Goal: Task Accomplishment & Management: Use online tool/utility

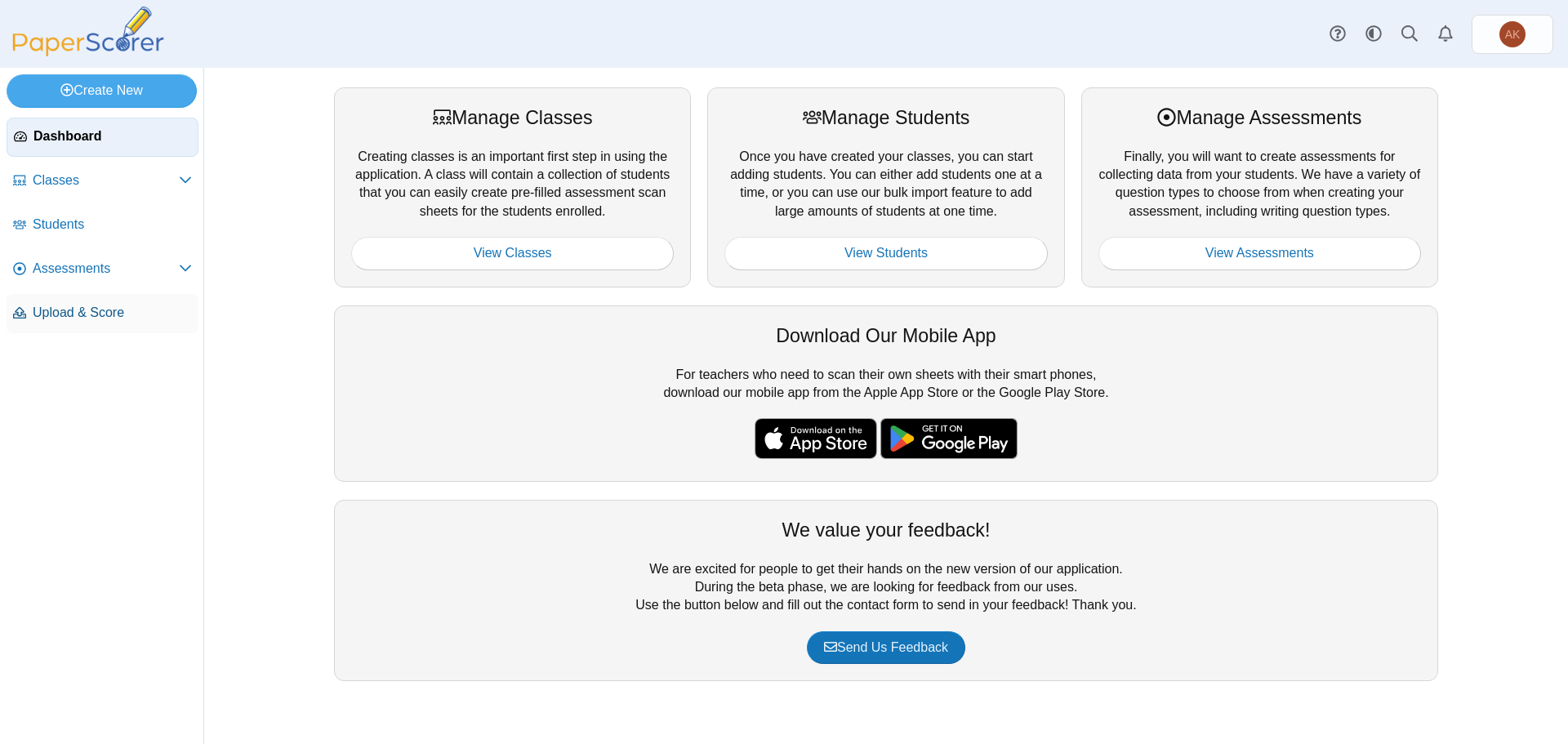
click at [127, 326] on link "Upload & Score" at bounding box center [102, 314] width 192 height 39
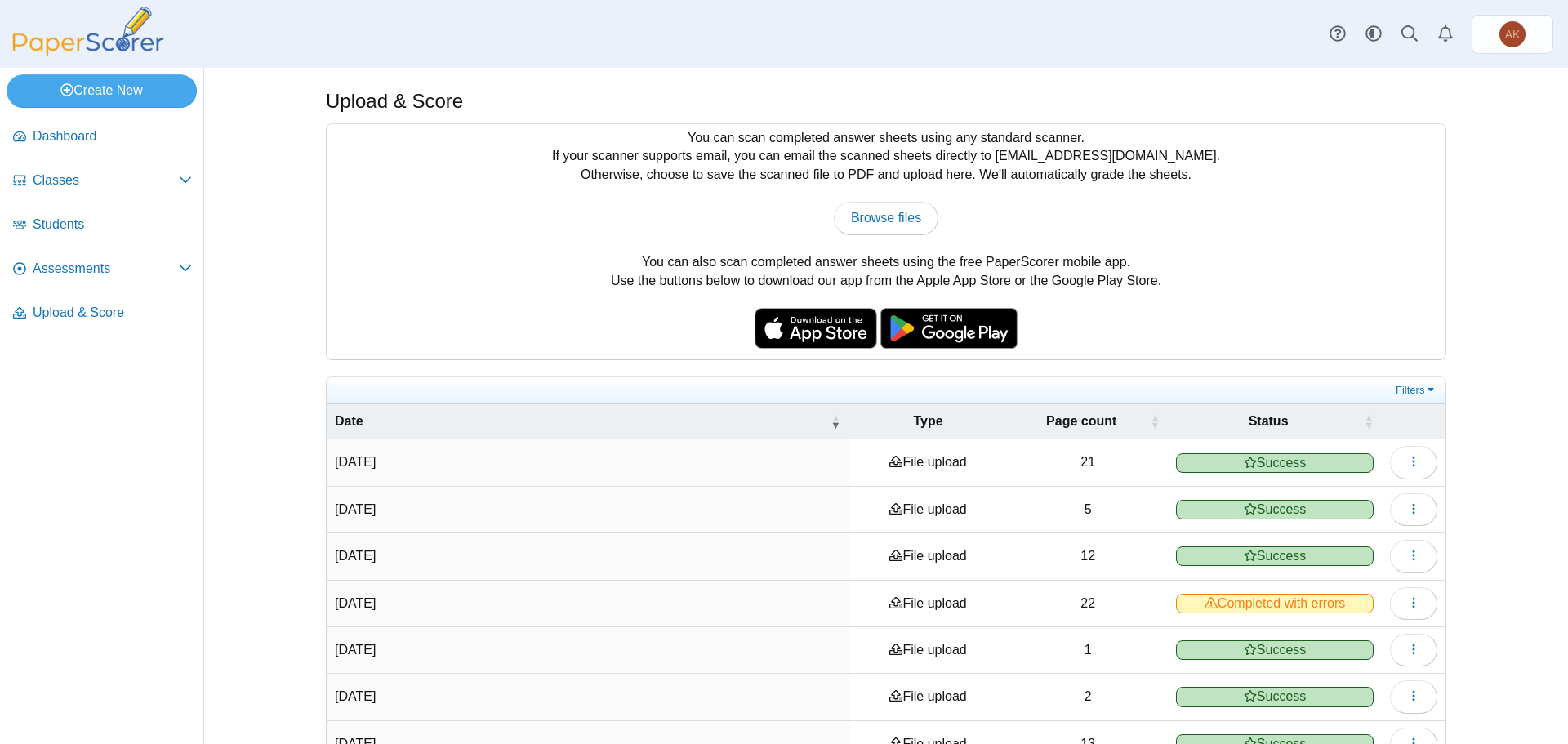
click at [872, 239] on div "You can scan completed answer sheets using any standard scanner. If your scanne…" at bounding box center [886, 241] width 1119 height 235
click at [875, 223] on span "Browse files" at bounding box center [886, 218] width 71 height 14
type input "**********"
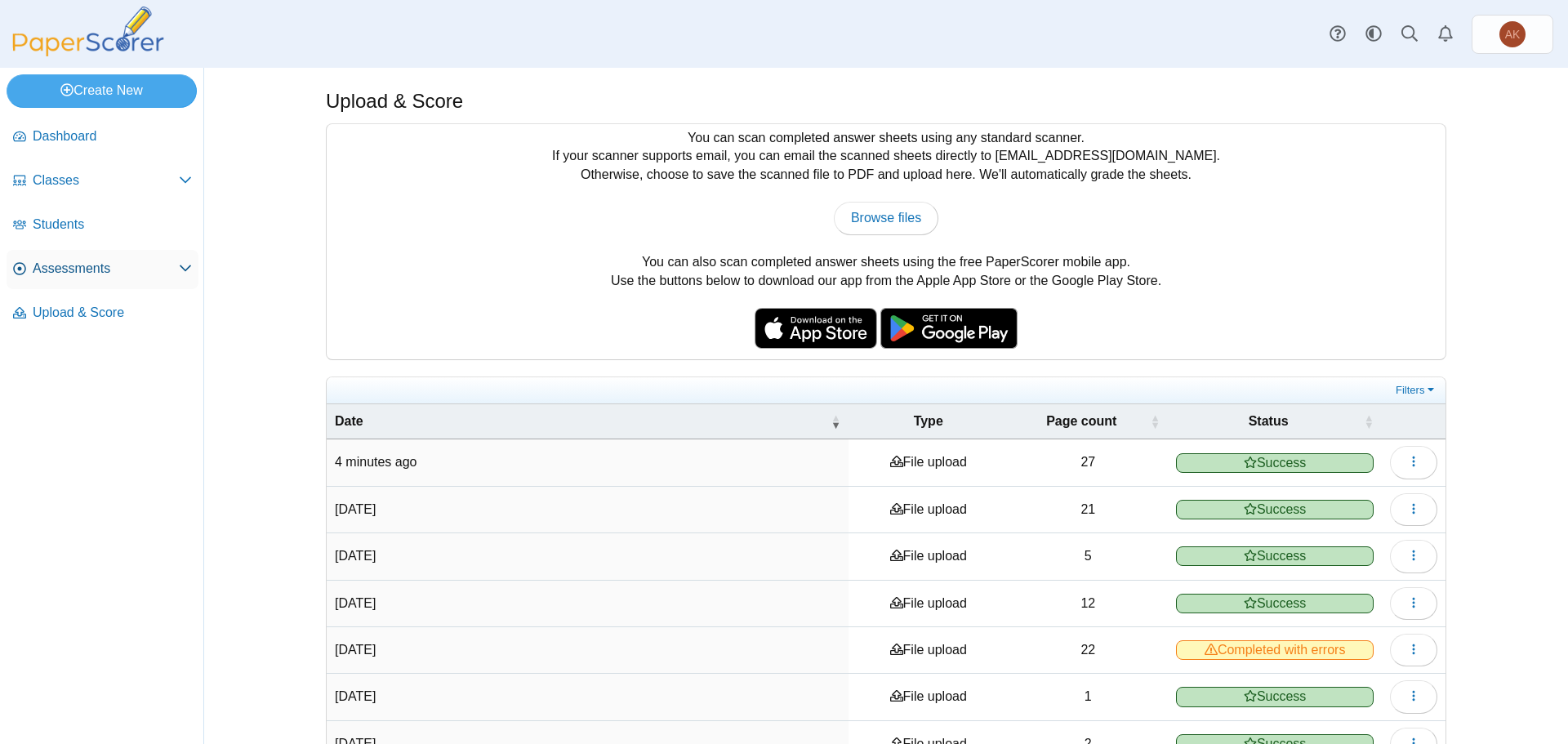
click at [155, 280] on link "Assessments" at bounding box center [102, 269] width 192 height 39
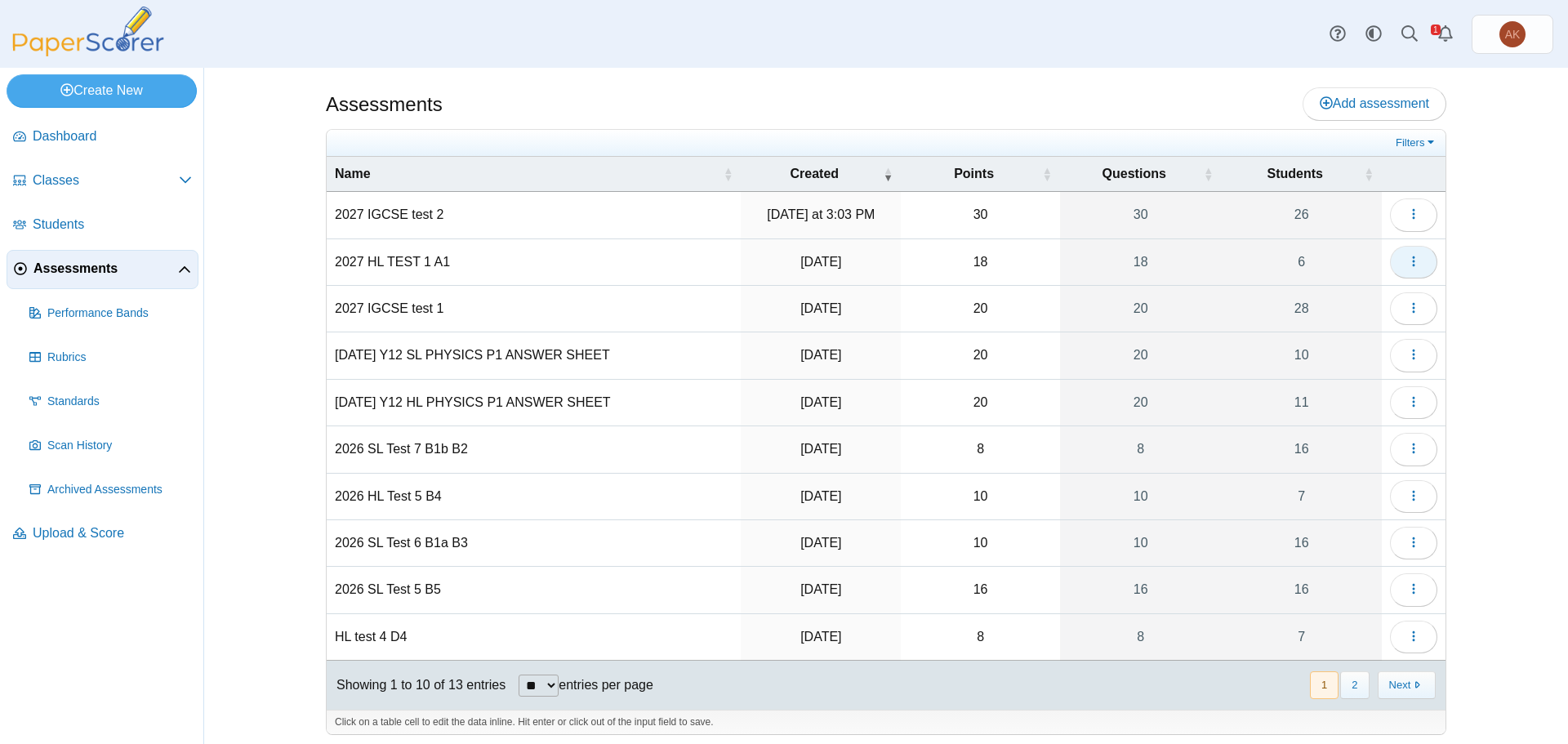
click at [1406, 274] on button "button" at bounding box center [1413, 262] width 47 height 33
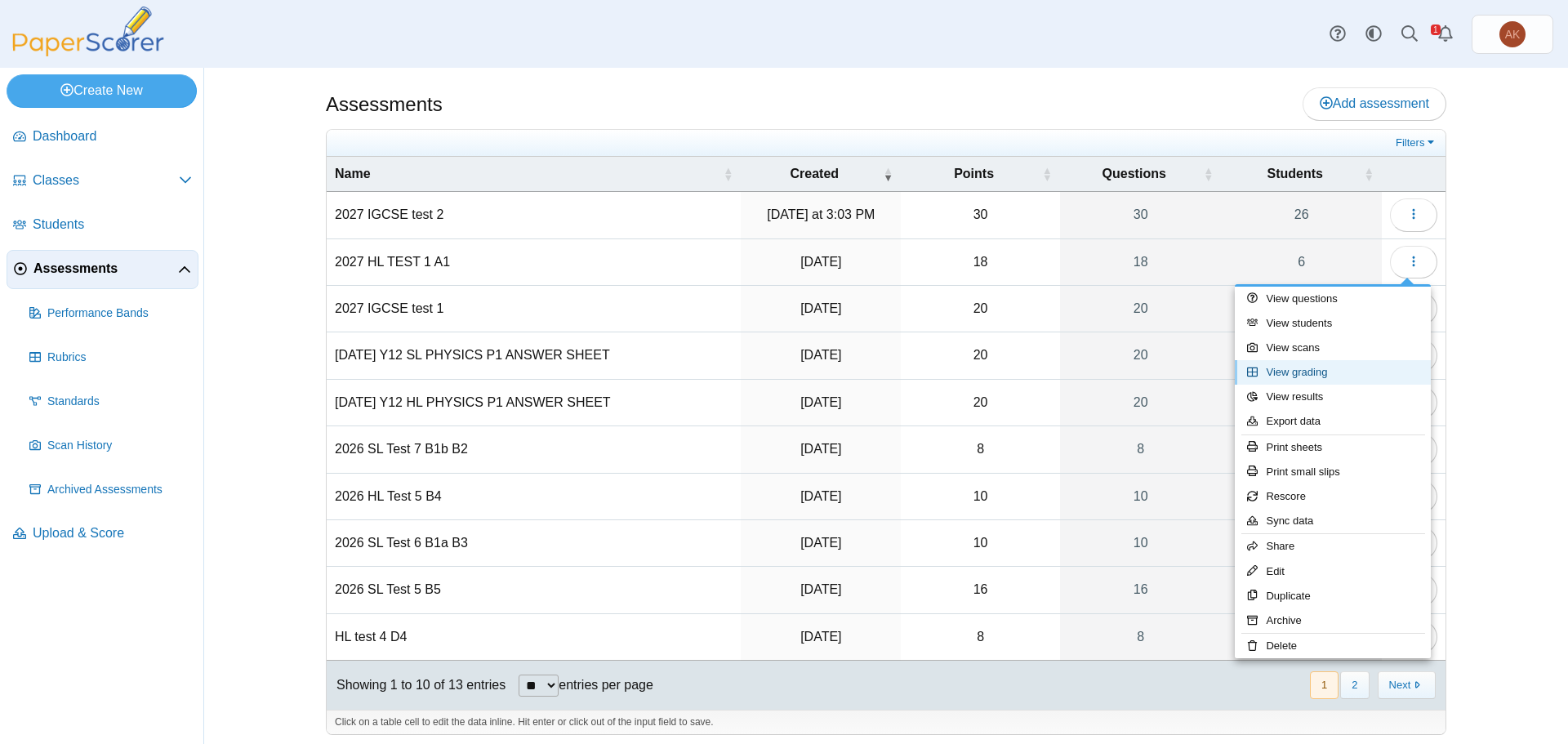
click at [1350, 371] on link "View grading" at bounding box center [1332, 372] width 196 height 24
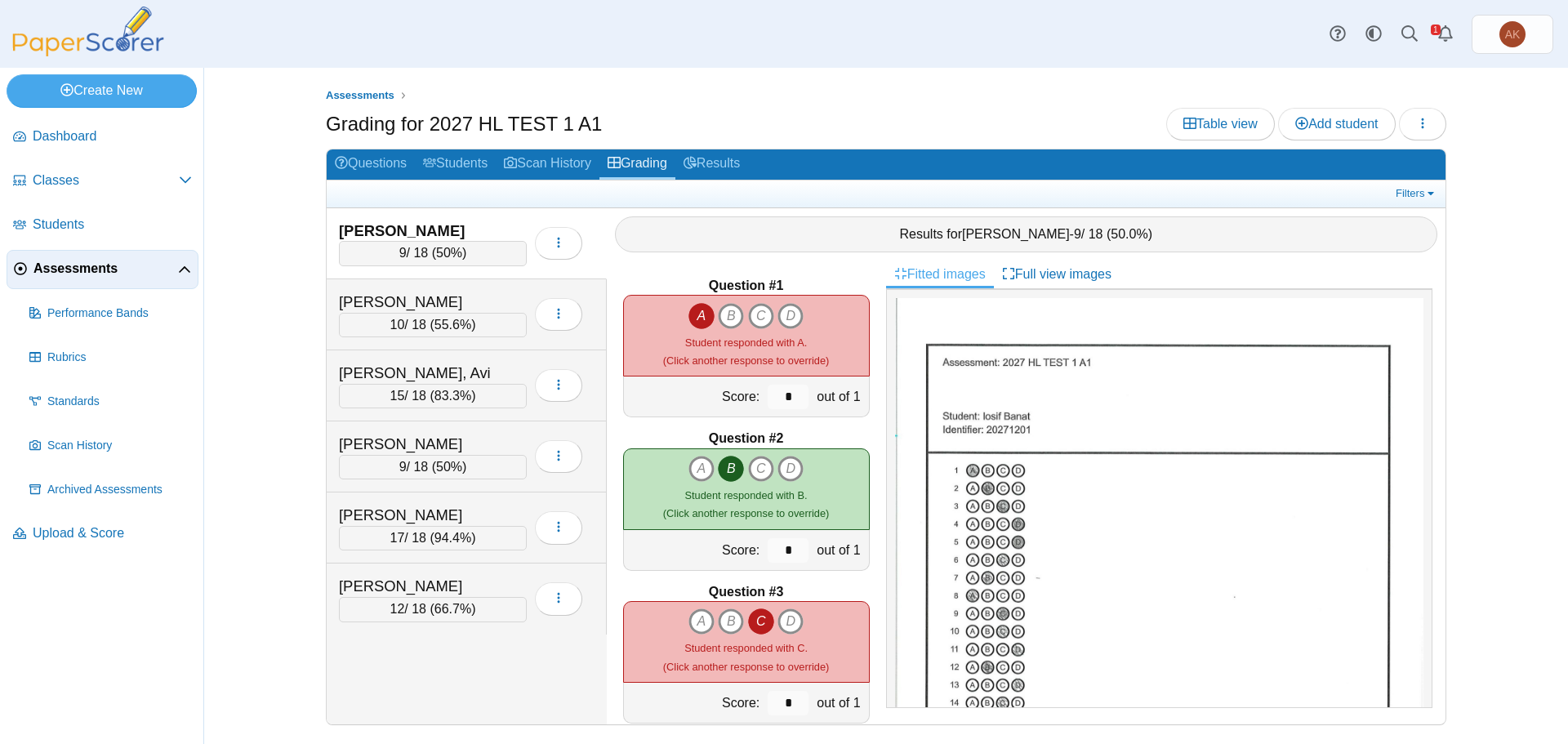
click at [411, 248] on div "9 / 18 ( 50% )" at bounding box center [433, 252] width 188 height 24
click at [135, 278] on link "Assessments" at bounding box center [102, 269] width 192 height 39
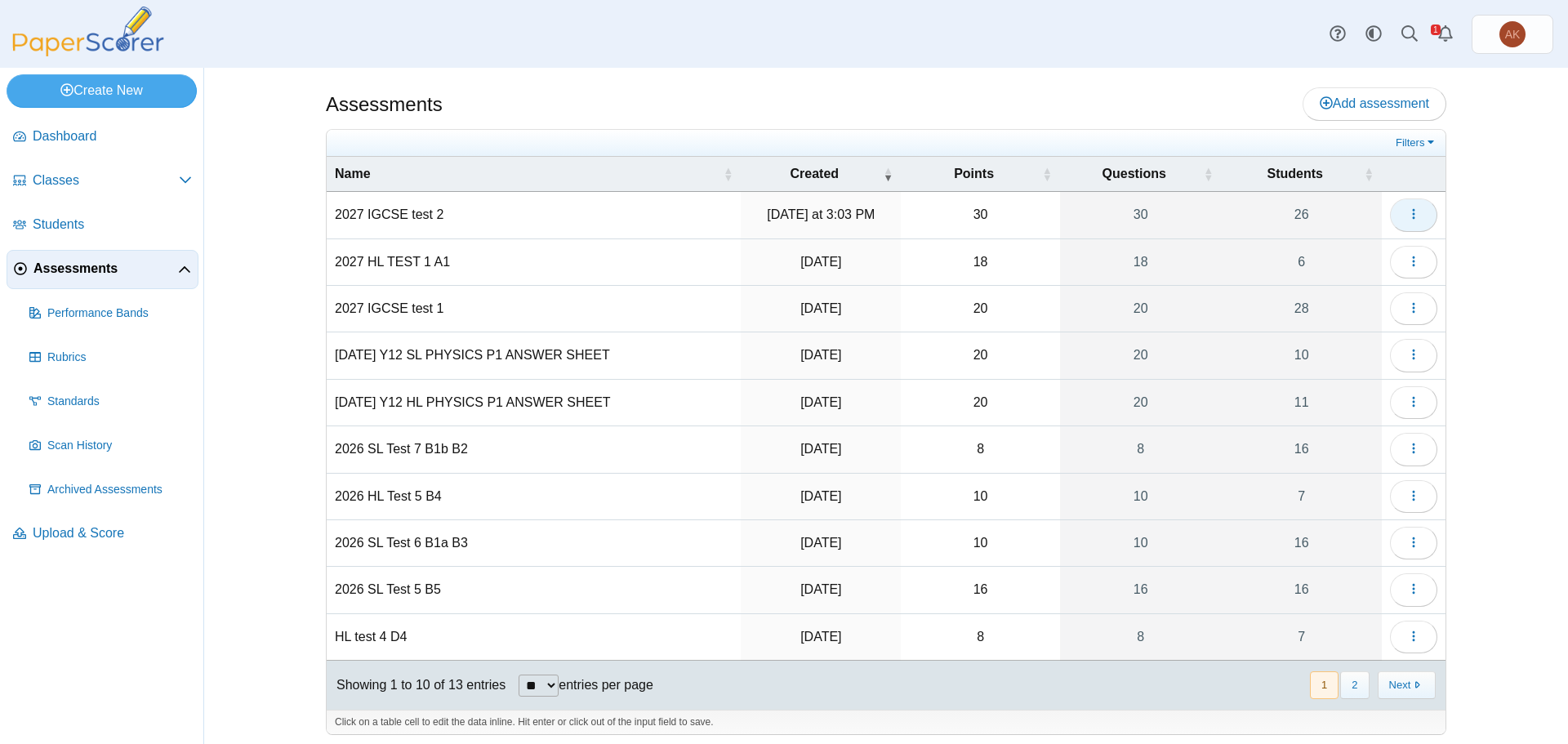
click at [1411, 209] on use "button" at bounding box center [1412, 215] width 3 height 11
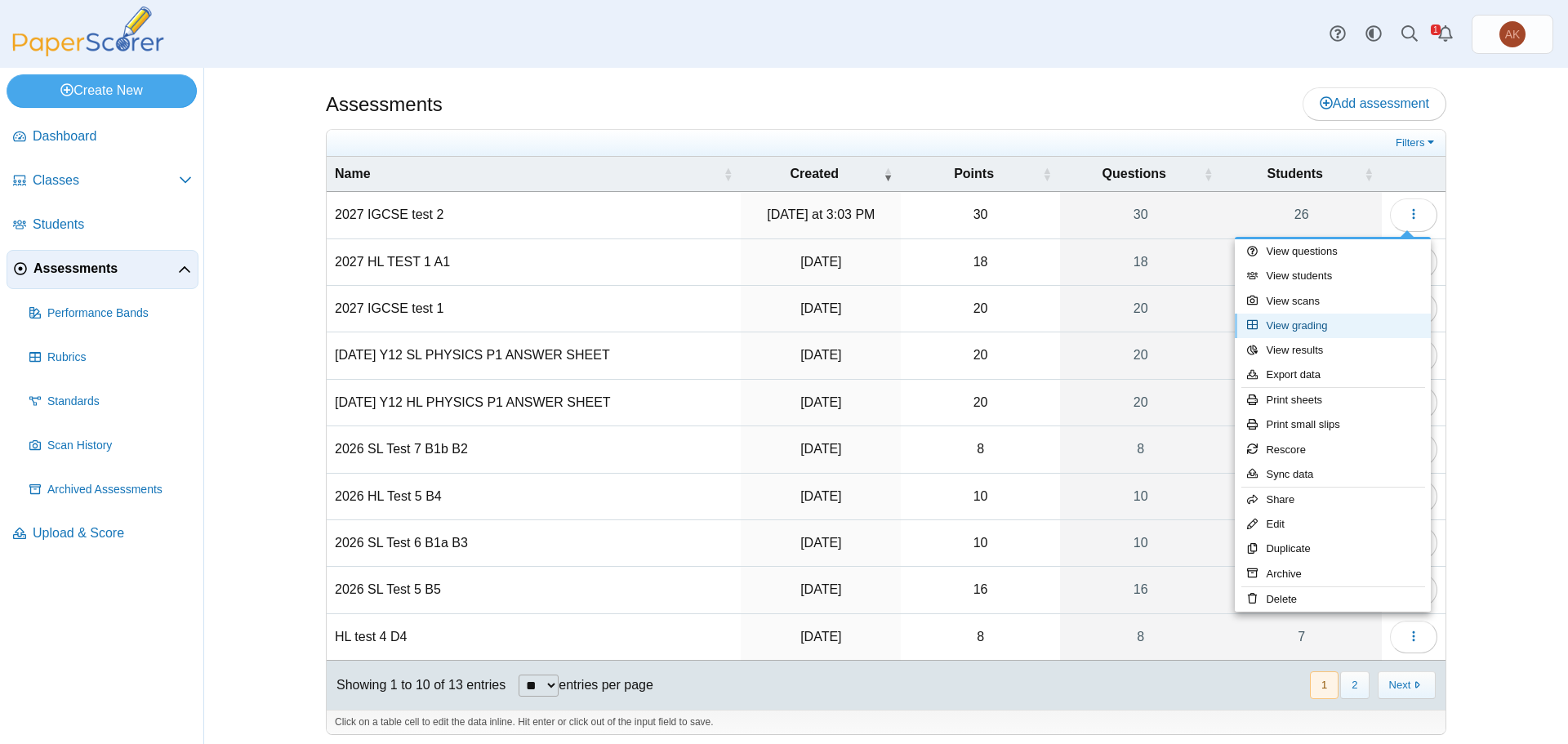
click at [1380, 331] on link "View grading" at bounding box center [1332, 326] width 196 height 24
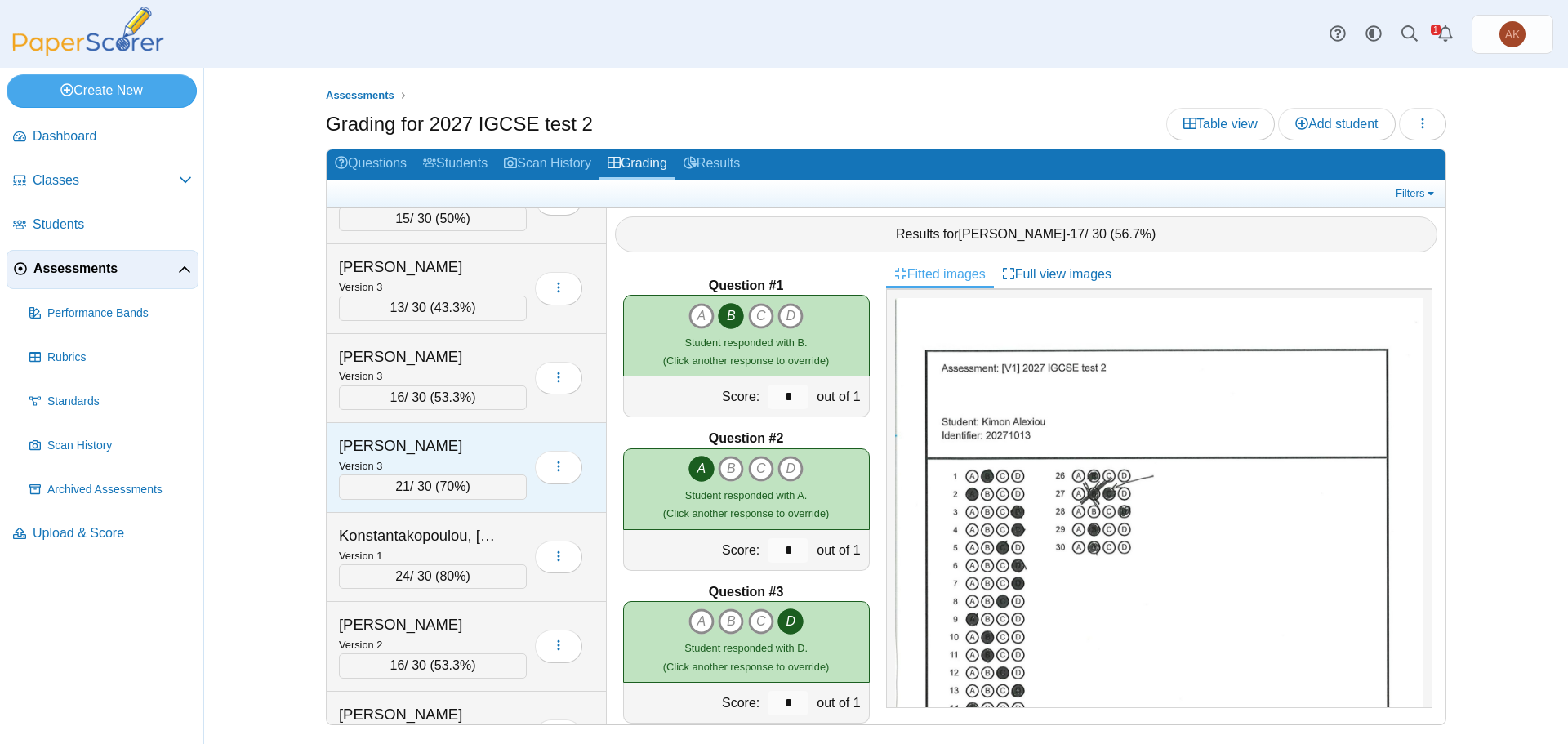
scroll to position [898, 0]
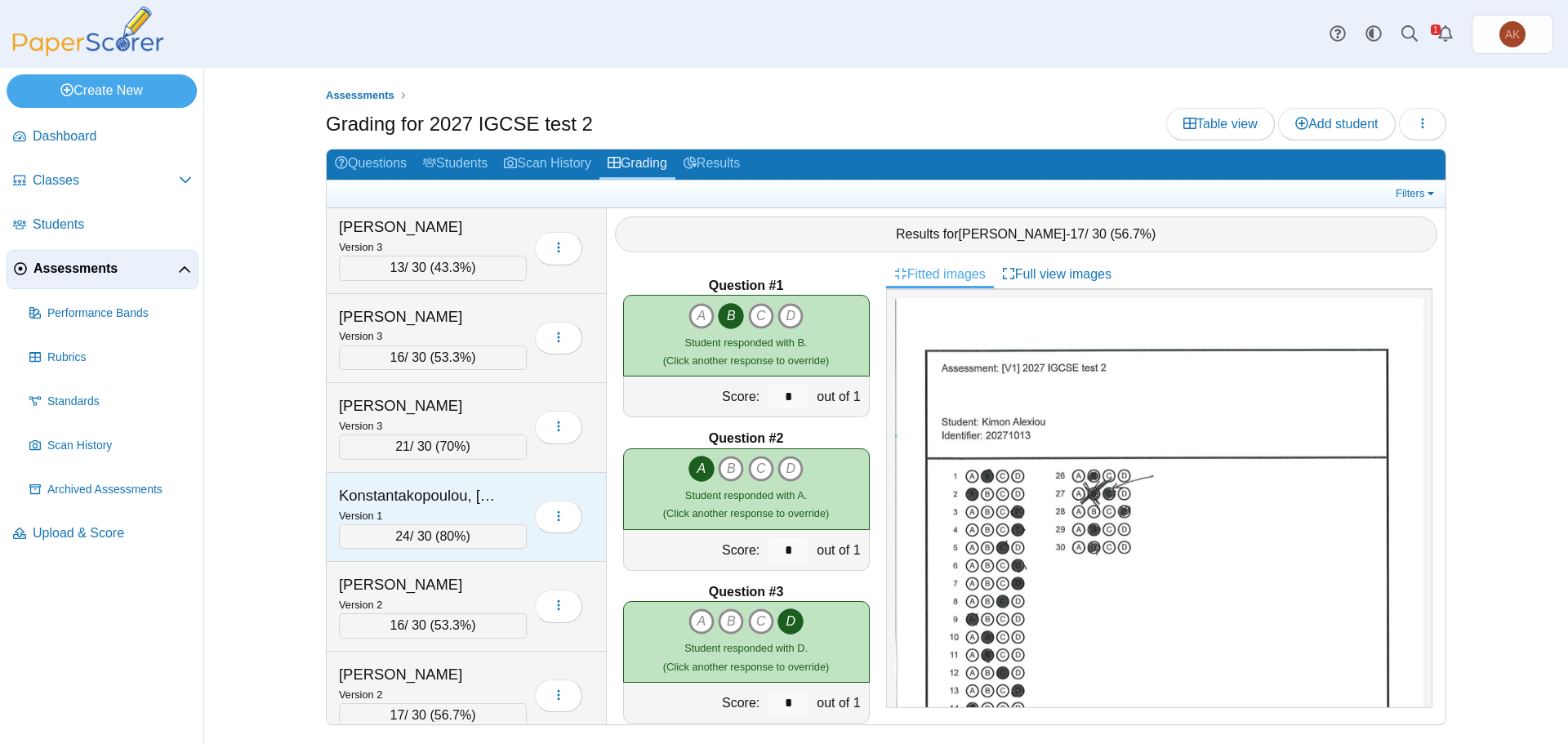
click at [426, 490] on div "Konstantakopoulou, Stella" at bounding box center [420, 495] width 164 height 21
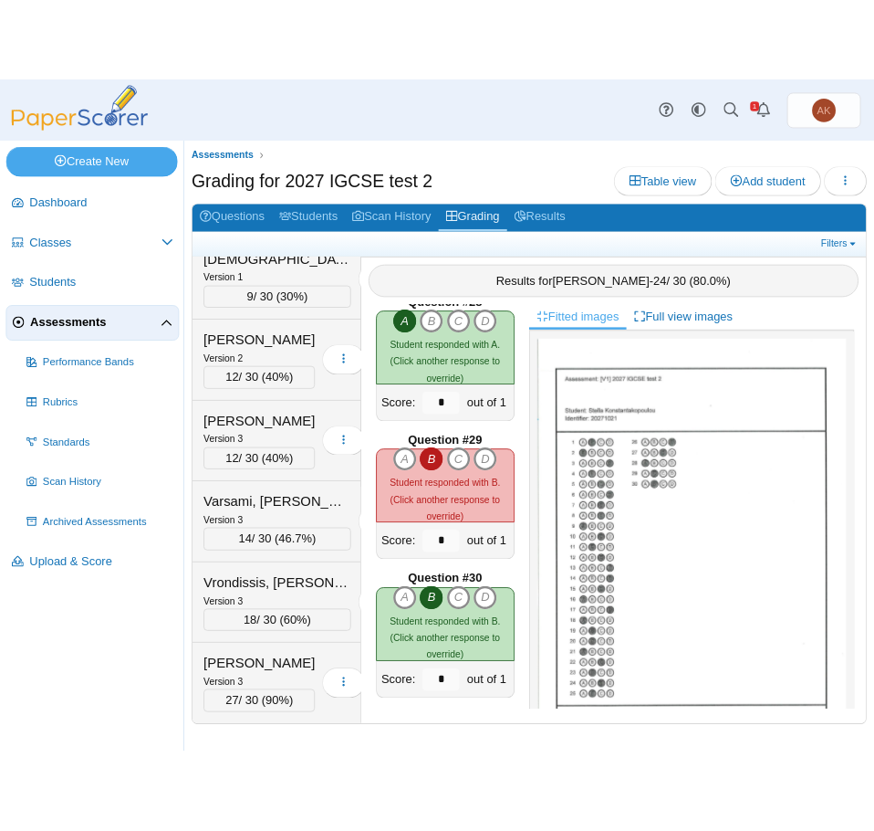
scroll to position [2083, 0]
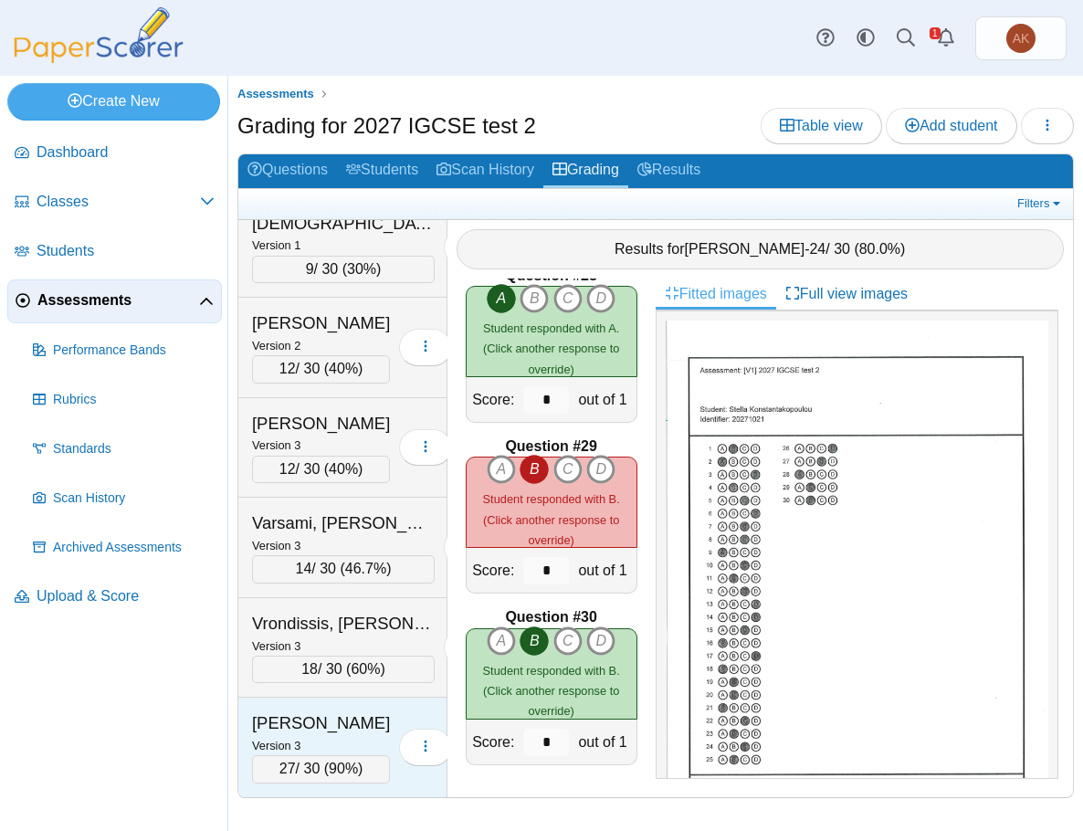
click at [329, 723] on div "Zhao, Yanxi" at bounding box center [321, 723] width 138 height 24
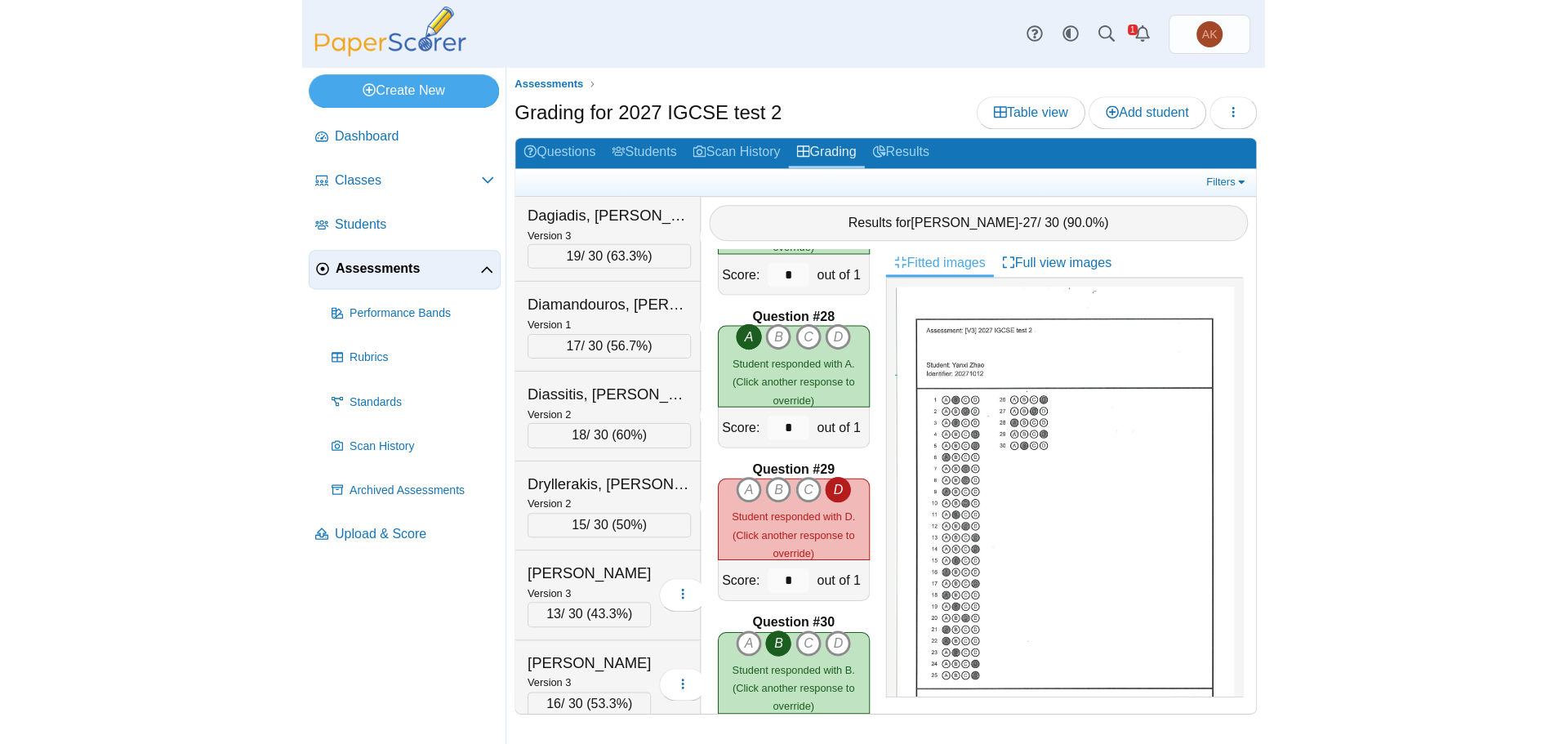
scroll to position [542, 0]
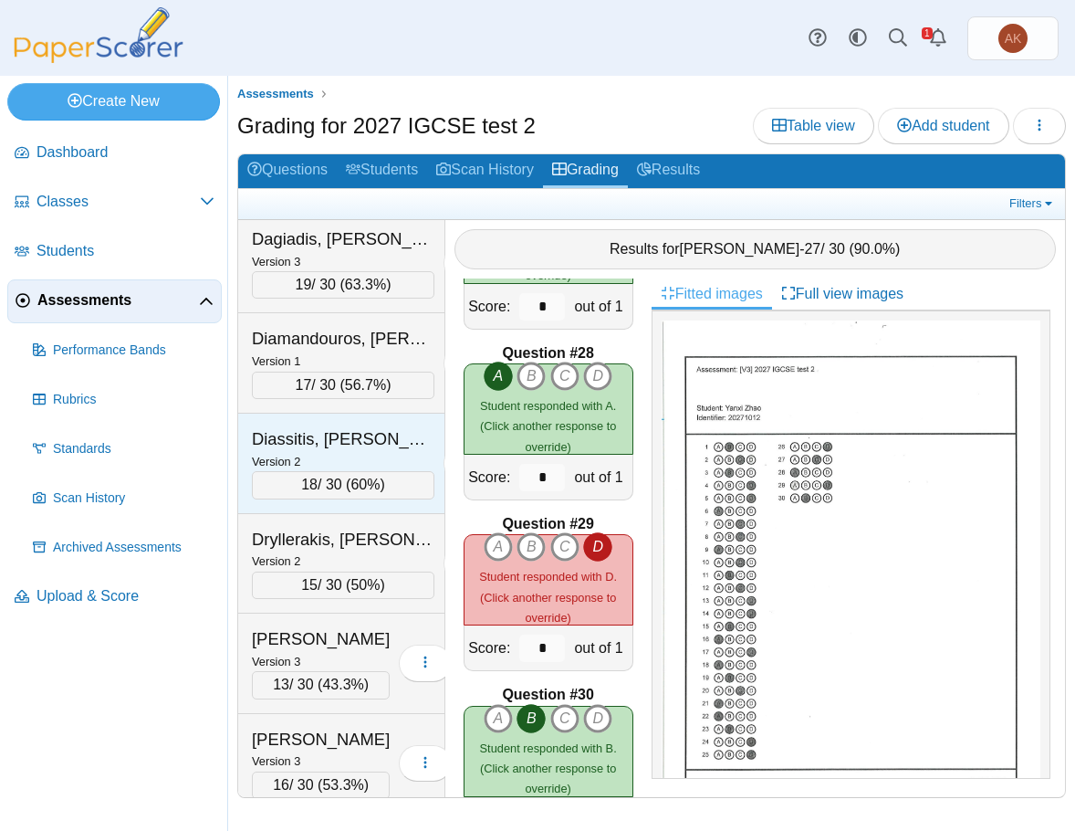
click at [333, 451] on div "Diassitis, Eugene" at bounding box center [343, 439] width 183 height 24
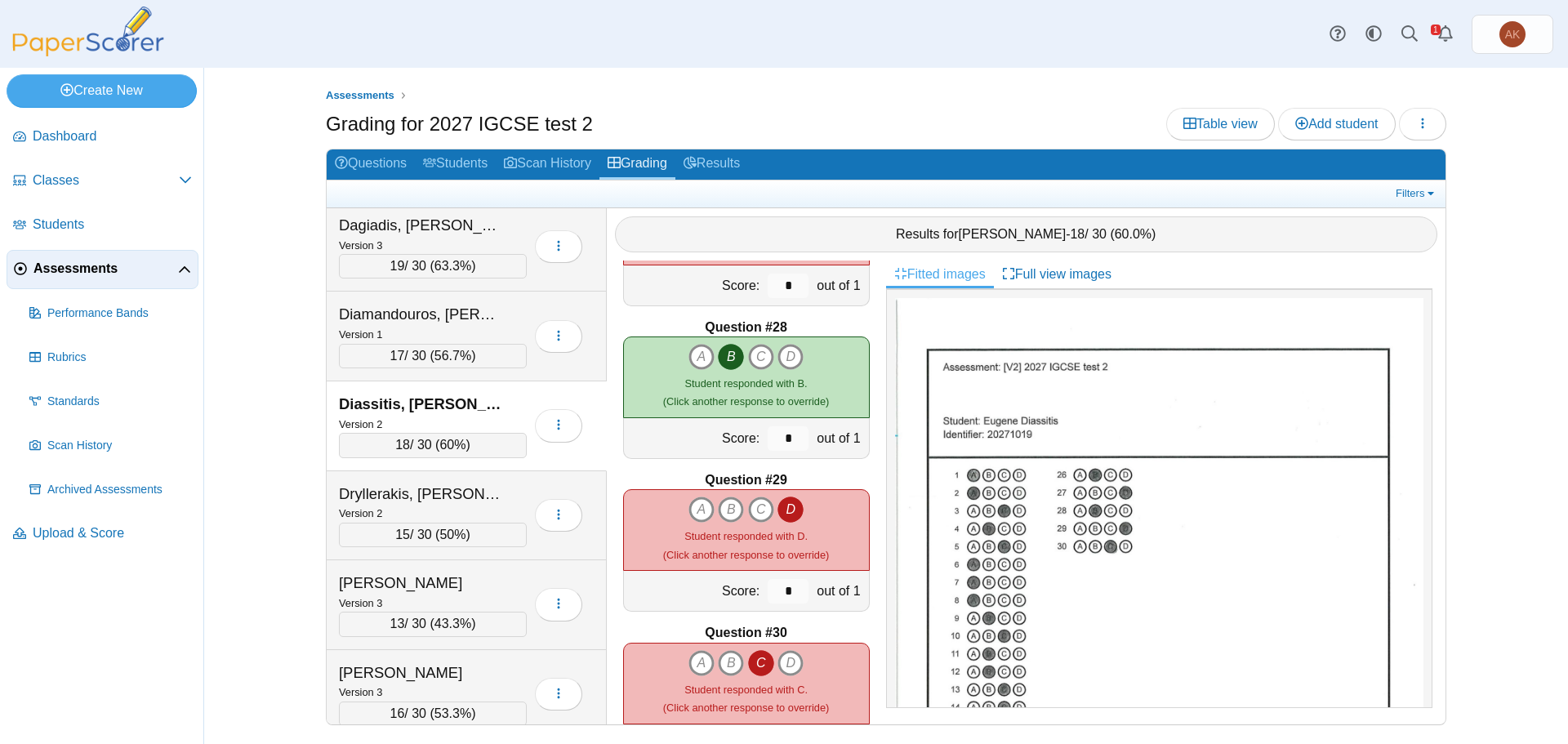
scroll to position [4097, 0]
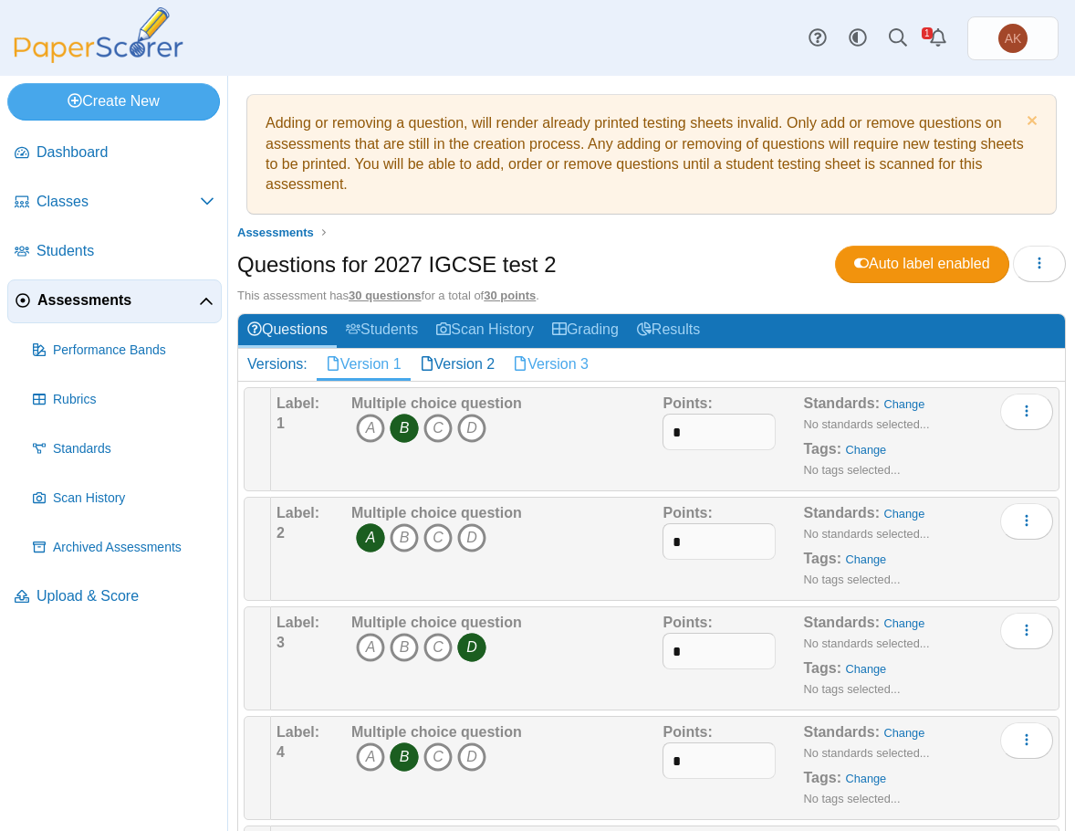
click at [532, 361] on link "Version 3" at bounding box center [551, 364] width 94 height 31
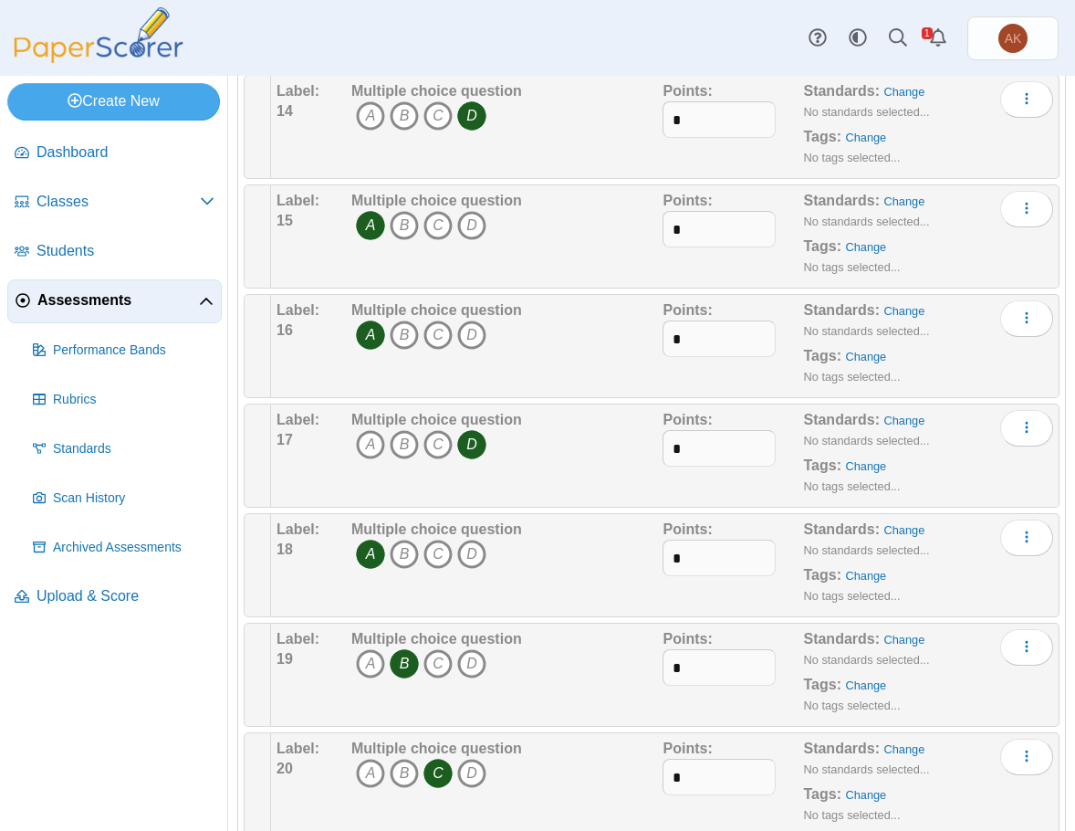
scroll to position [1734, 0]
click at [405, 227] on icon "B" at bounding box center [404, 227] width 29 height 29
click at [372, 233] on icon "A" at bounding box center [370, 227] width 29 height 29
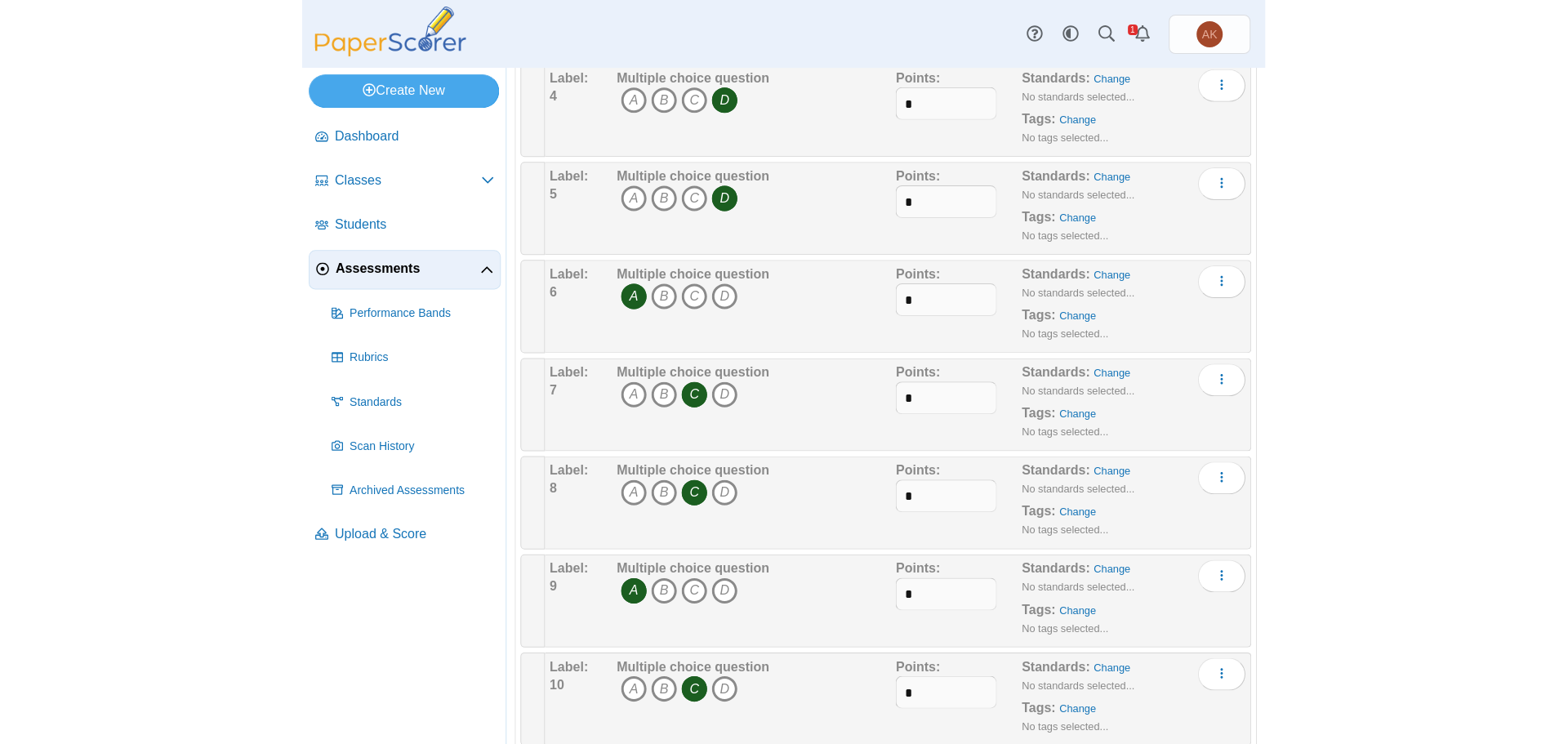
scroll to position [571, 0]
